Goal: Task Accomplishment & Management: Manage account settings

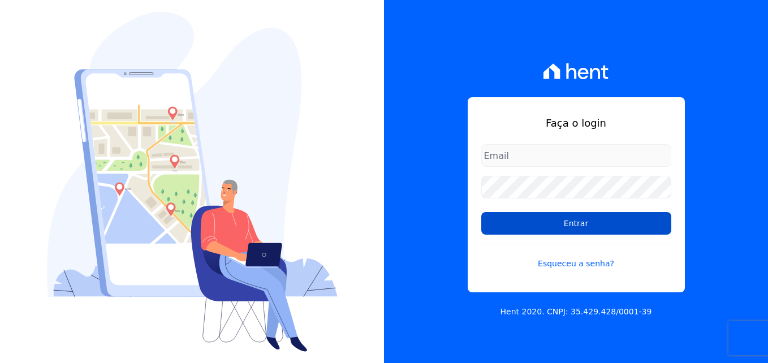
type input "[EMAIL_ADDRESS][DOMAIN_NAME]"
click at [554, 225] on input "Entrar" at bounding box center [576, 223] width 190 height 23
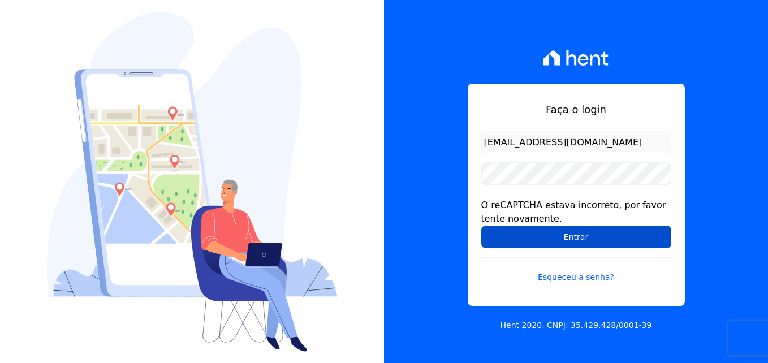
click at [578, 236] on input "Entrar" at bounding box center [576, 237] width 190 height 23
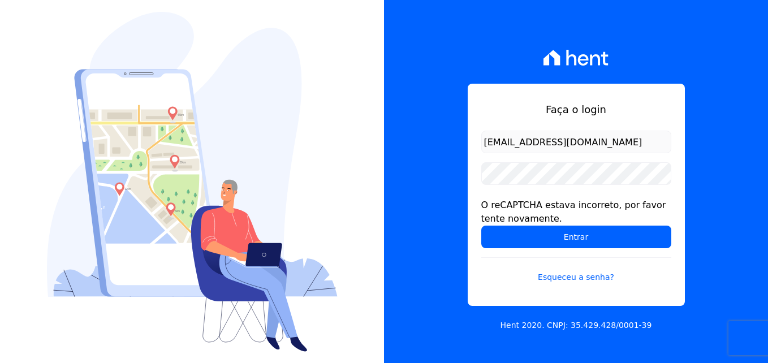
click at [768, 145] on html "Faça o login documentos@fronteimoveis.com.br O reCAPTCHA estava incorreto, por …" at bounding box center [384, 181] width 768 height 363
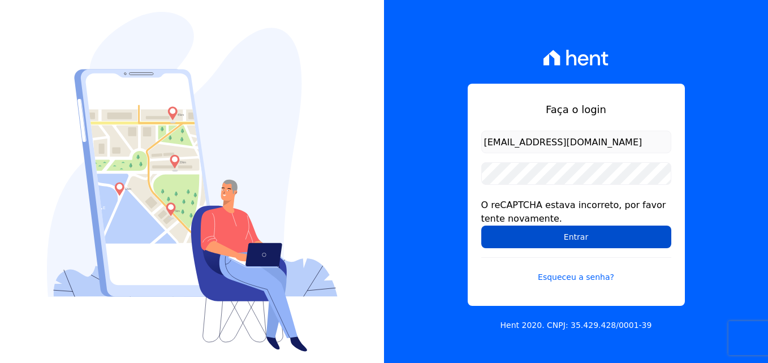
click at [594, 226] on input "Entrar" at bounding box center [576, 237] width 190 height 23
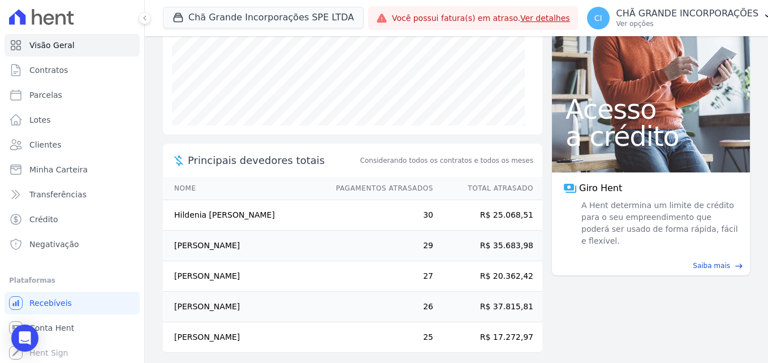
scroll to position [226, 0]
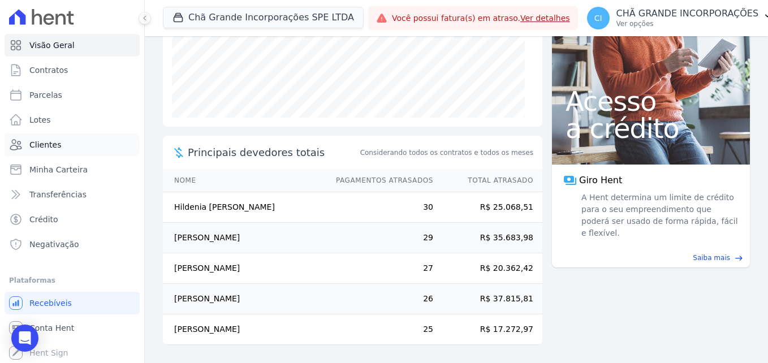
click at [60, 143] on link "Clientes" at bounding box center [72, 145] width 135 height 23
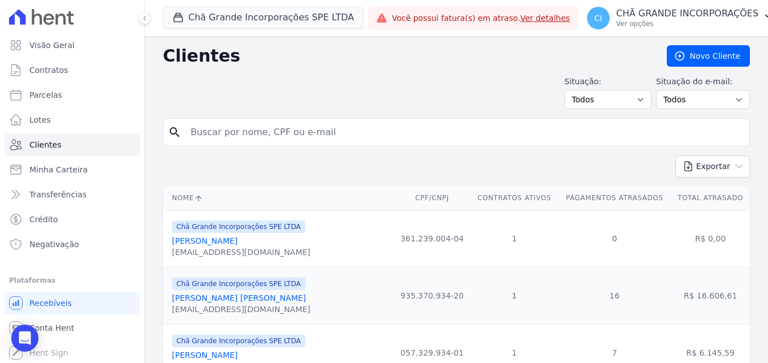
click at [273, 130] on input "search" at bounding box center [464, 132] width 561 height 23
paste input "Jose Edilson Alves De Araujo"
type input "Jose Edilson Alves De Araujo"
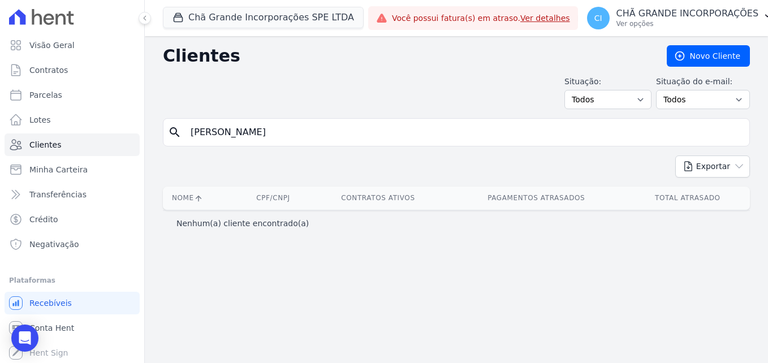
drag, startPoint x: 243, startPoint y: 130, endPoint x: 480, endPoint y: 131, distance: 237.1
click at [475, 134] on input "Jose Edilson Alves De Araujo" at bounding box center [464, 132] width 561 height 23
type input "Jose Edilson"
click at [296, 25] on button "Chã Grande Incorporações SPE LTDA" at bounding box center [263, 17] width 201 height 21
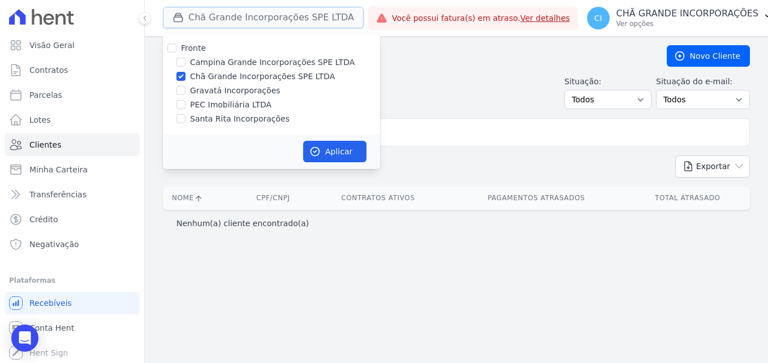
click at [296, 25] on button "Chã Grande Incorporações SPE LTDA" at bounding box center [263, 17] width 201 height 21
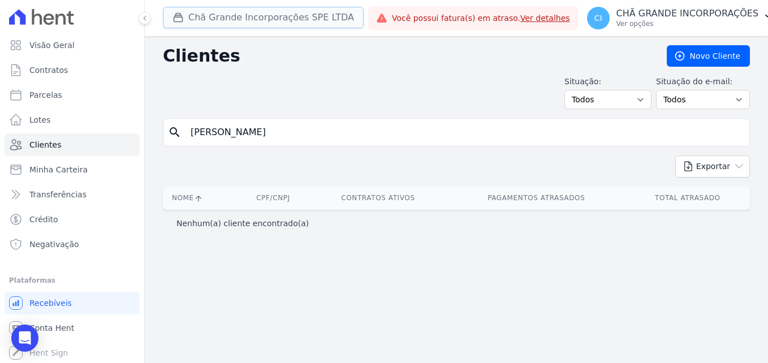
click at [273, 20] on button "Chã Grande Incorporações SPE LTDA" at bounding box center [263, 17] width 201 height 21
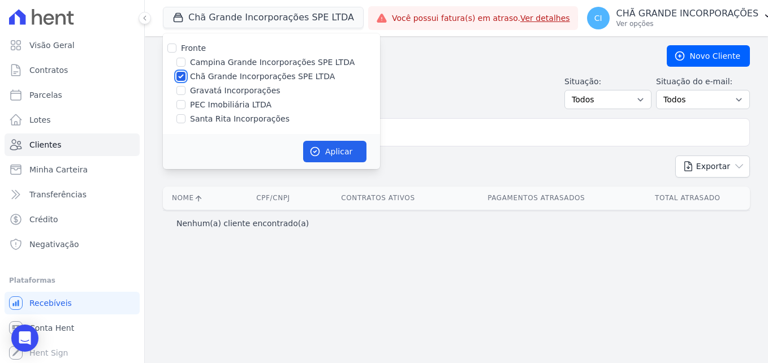
click at [179, 76] on input "Chã Grande Incorporações SPE LTDA" at bounding box center [181, 76] width 9 height 9
checkbox input "false"
click at [184, 64] on input "Campina Grande Incorporações SPE LTDA" at bounding box center [181, 62] width 9 height 9
checkbox input "true"
click at [358, 147] on button "Aplicar" at bounding box center [334, 151] width 63 height 21
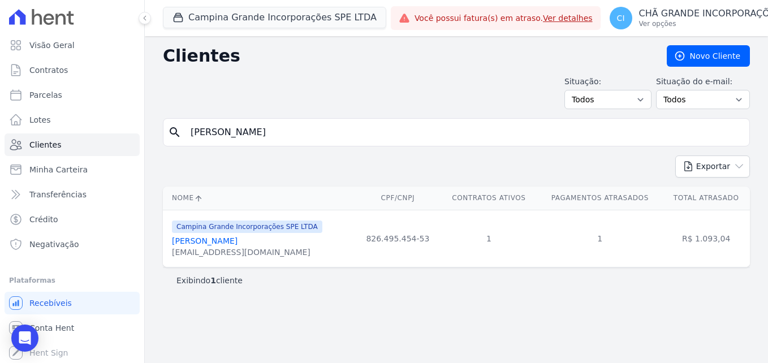
click at [378, 300] on div "Clientes Novo Cliente Situação: Todos Adimplentes Inadimplentes Situação do e-m…" at bounding box center [456, 199] width 623 height 327
click at [720, 7] on div "CI CHÃ GRANDE INCORPORAÇÕES Ver opções" at bounding box center [696, 18] width 172 height 23
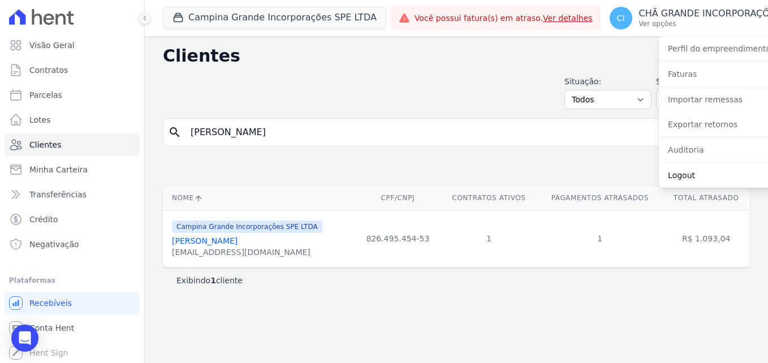
drag, startPoint x: 652, startPoint y: 175, endPoint x: 648, endPoint y: 87, distance: 88.4
click at [659, 174] on link "Logout" at bounding box center [731, 175] width 145 height 20
